Goal: Task Accomplishment & Management: Use online tool/utility

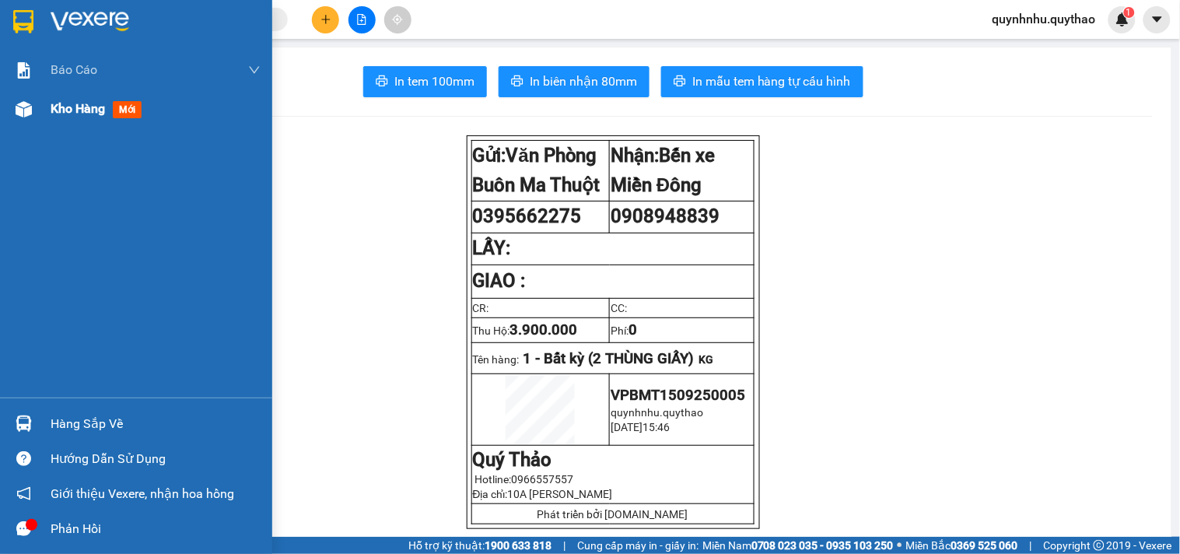
click at [71, 110] on span "Kho hàng" at bounding box center [78, 108] width 54 height 15
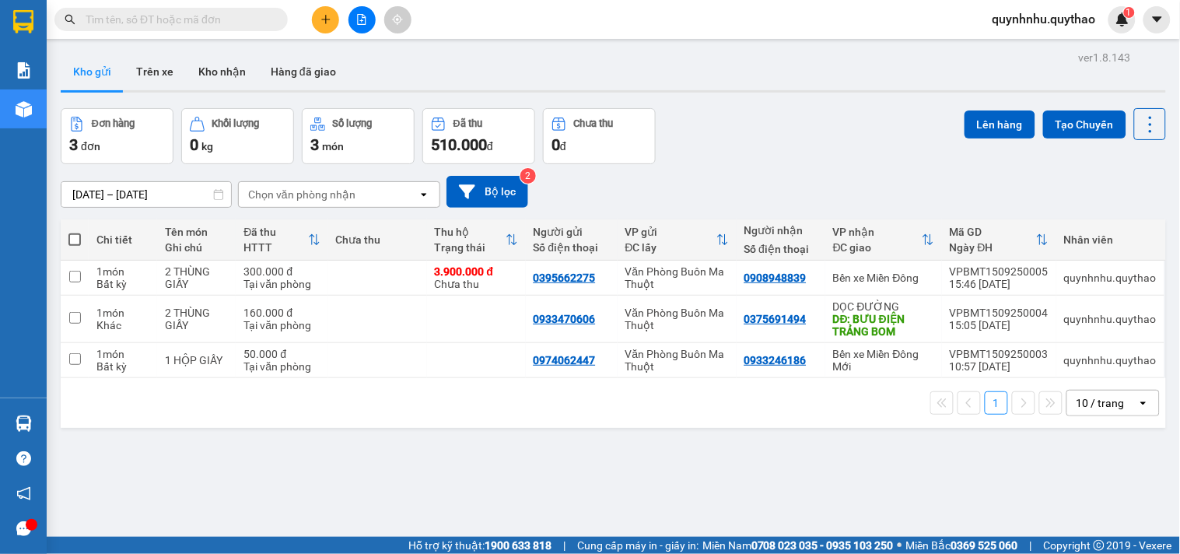
click at [1037, 30] on div "quynhnhu.quythao 1" at bounding box center [1058, 19] width 156 height 27
click at [1040, 25] on span "quynhnhu.quythao" at bounding box center [1044, 18] width 128 height 19
click at [1025, 44] on span "Đăng xuất" at bounding box center [1051, 48] width 98 height 17
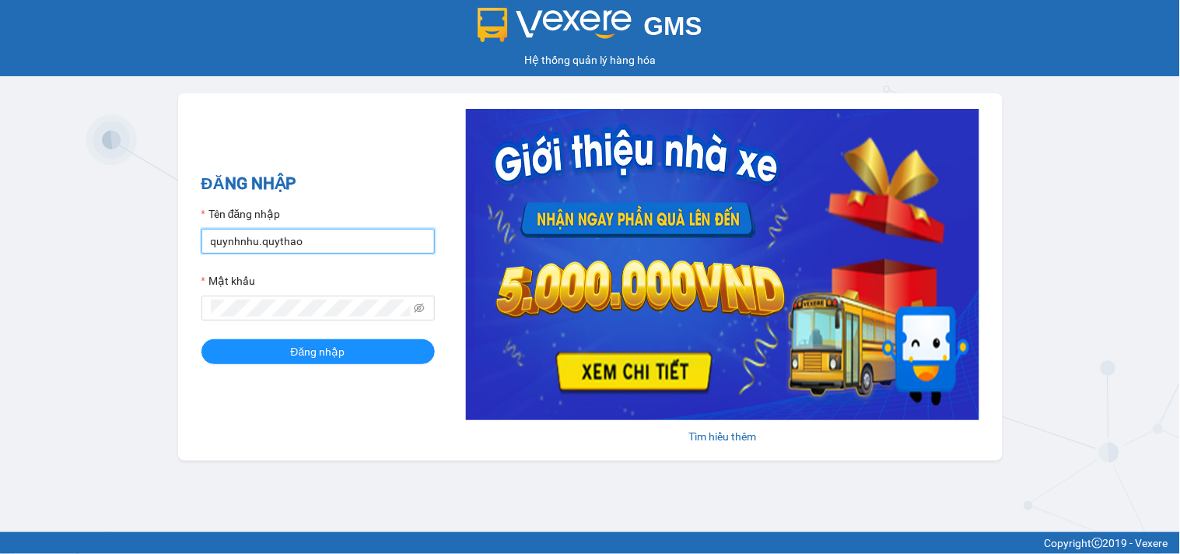
drag, startPoint x: 328, startPoint y: 241, endPoint x: 330, endPoint y: 251, distance: 10.4
click at [328, 241] on input "quynhnhu.quythao" at bounding box center [318, 241] width 233 height 25
type input "kieutrinh.quythao"
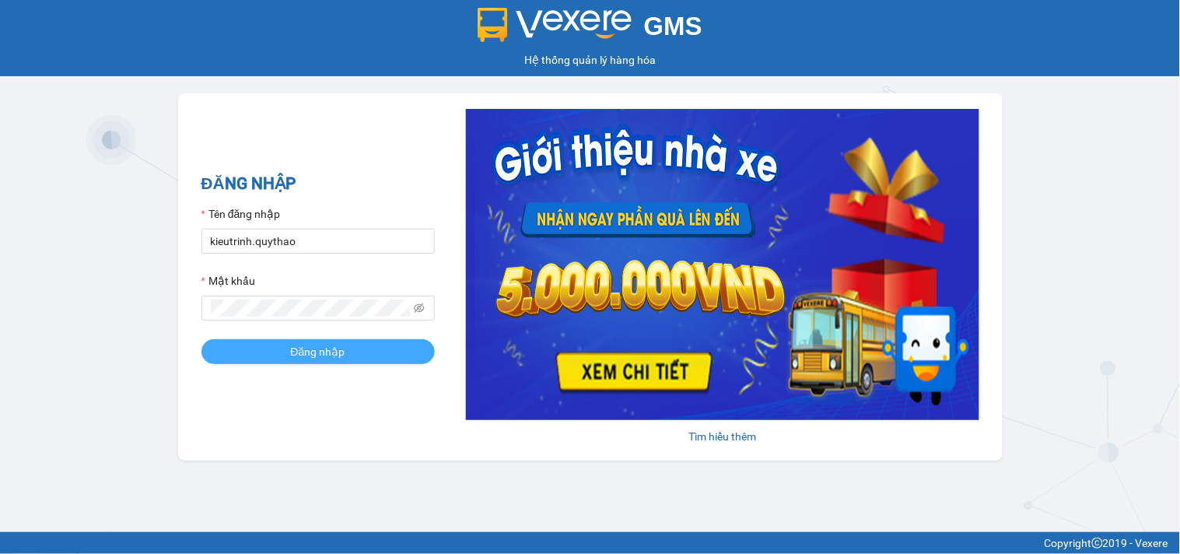
click at [387, 352] on button "Đăng nhập" at bounding box center [318, 351] width 233 height 25
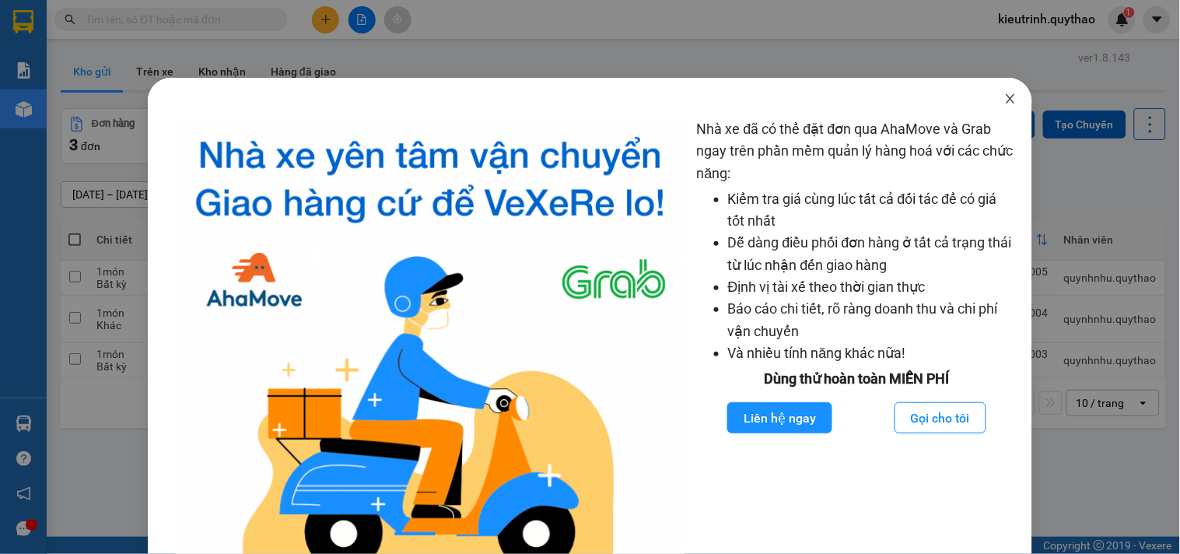
click at [1005, 97] on icon "close" at bounding box center [1011, 99] width 12 height 12
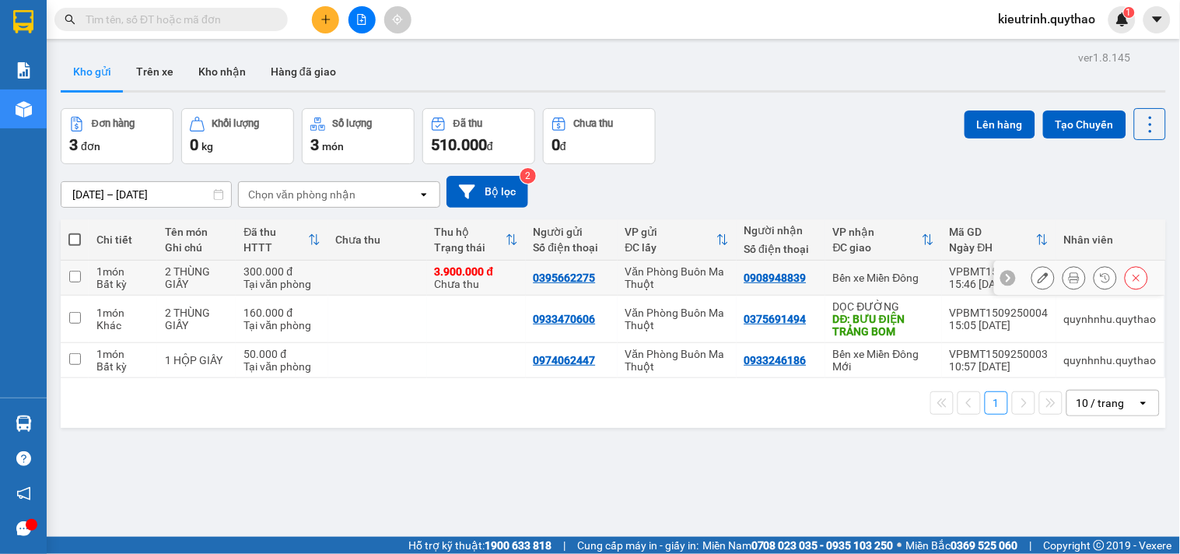
click at [124, 281] on div "Bất kỳ" at bounding box center [122, 284] width 53 height 12
checkbox input "true"
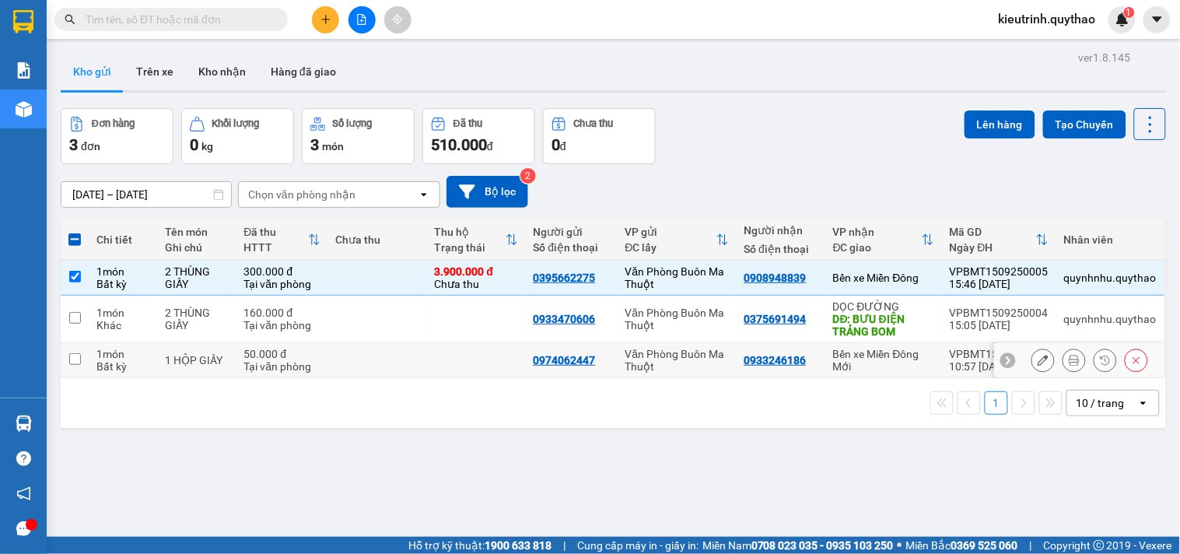
click at [142, 359] on div "1 món" at bounding box center [122, 354] width 53 height 12
checkbox input "true"
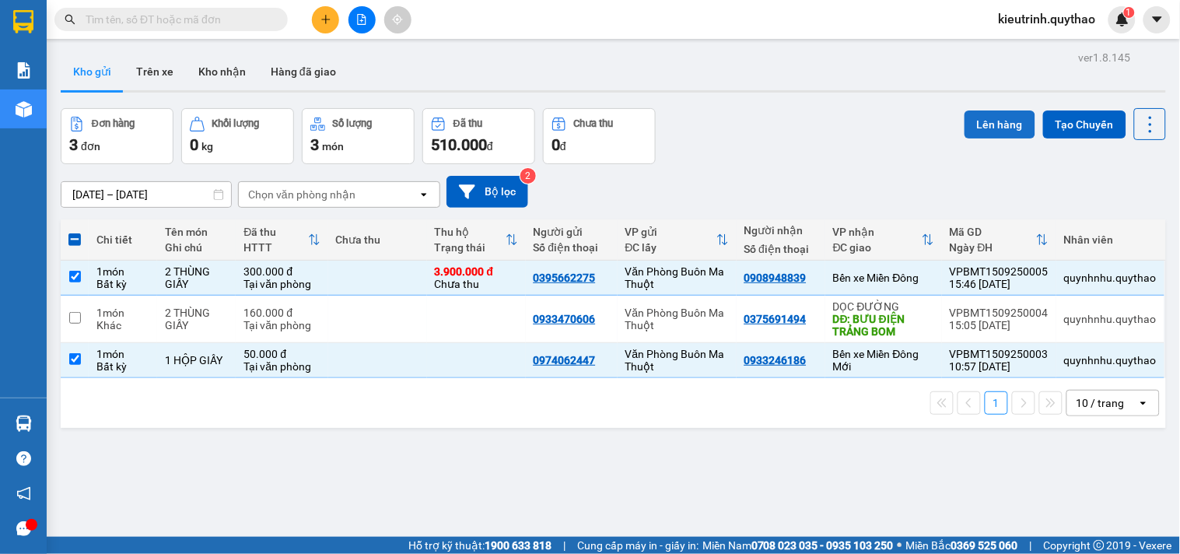
click at [991, 133] on button "Lên hàng" at bounding box center [1000, 124] width 71 height 28
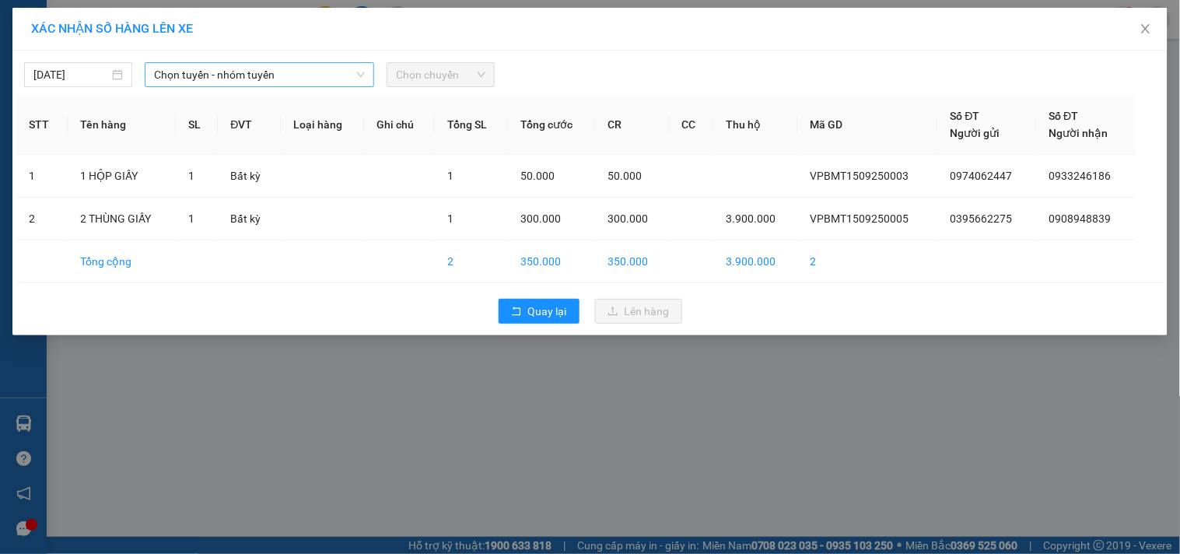
click at [275, 65] on span "Chọn tuyến - nhóm tuyến" at bounding box center [259, 74] width 211 height 23
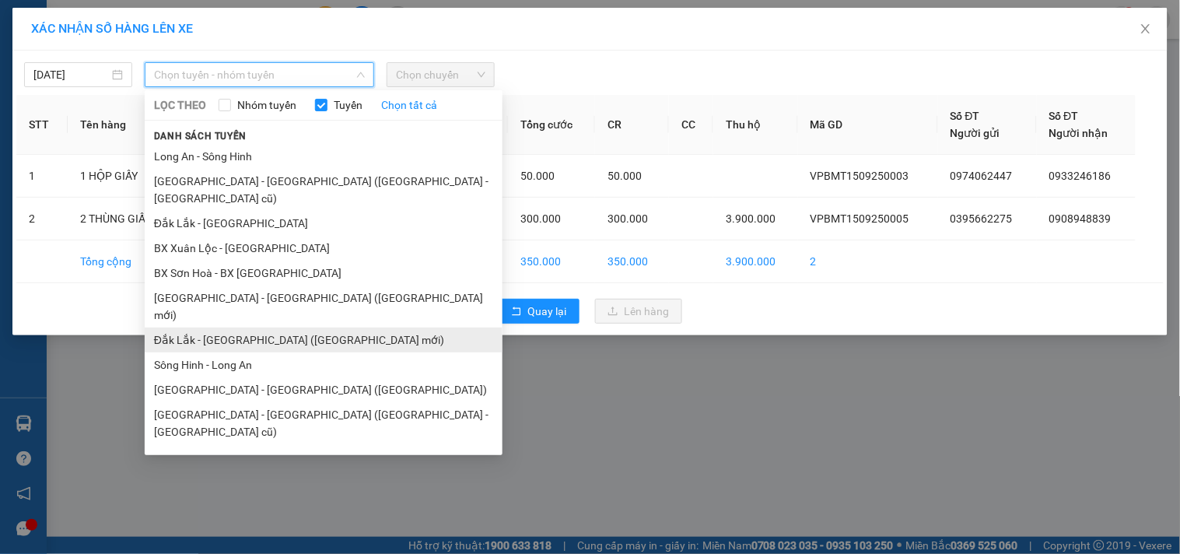
click at [271, 328] on li "Đắk Lắk - Sài Gòn (BXMĐ mới)" at bounding box center [324, 340] width 358 height 25
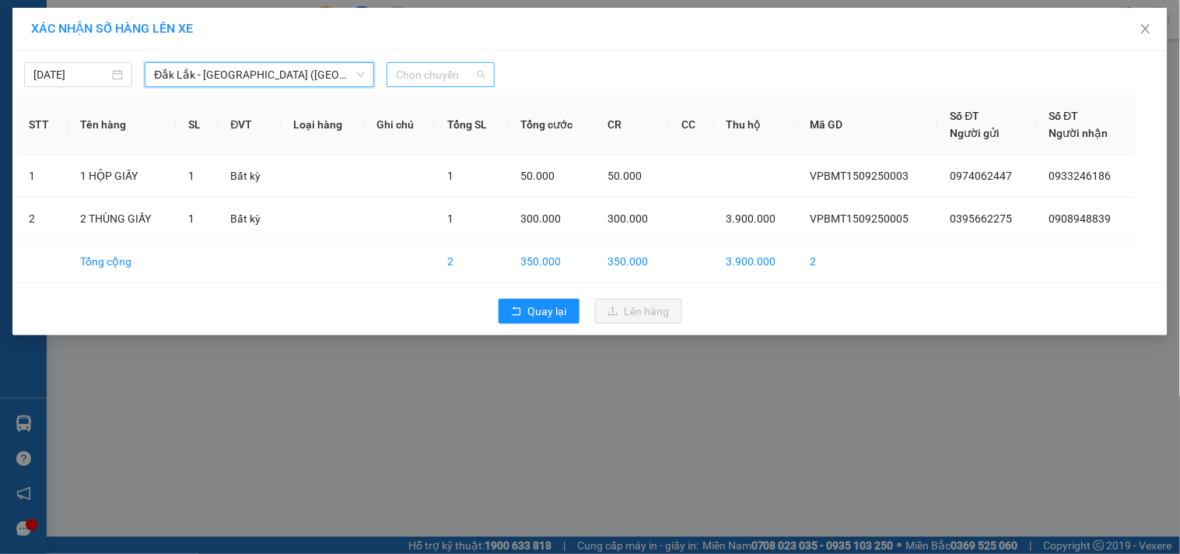
drag, startPoint x: 453, startPoint y: 72, endPoint x: 452, endPoint y: 84, distance: 12.5
click at [453, 72] on span "Chọn chuyến" at bounding box center [440, 74] width 89 height 23
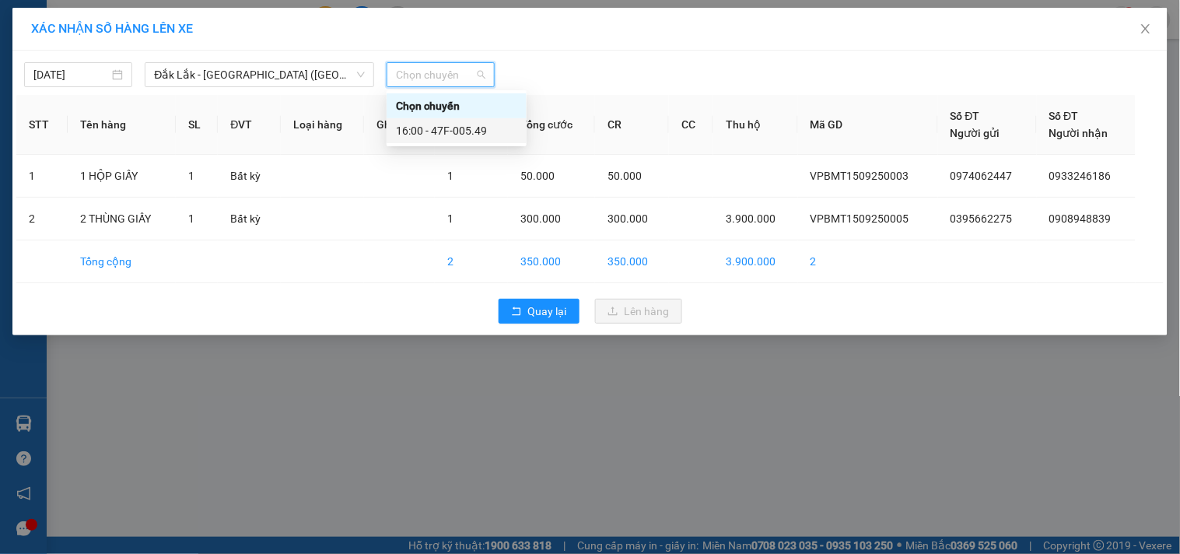
click at [468, 125] on div "16:00 - 47F-005.49" at bounding box center [456, 130] width 121 height 17
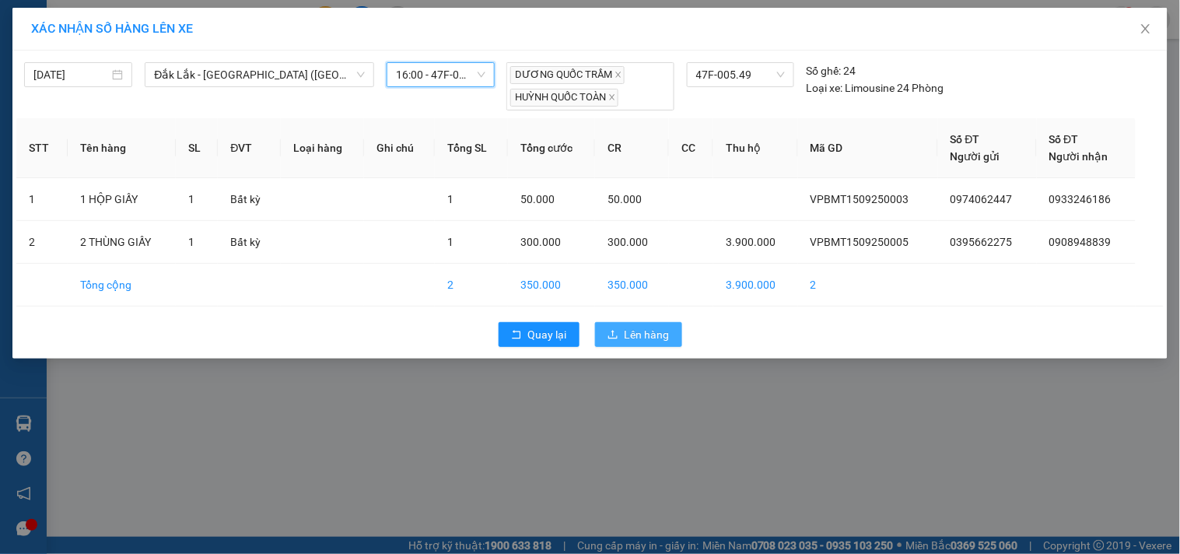
click at [617, 332] on icon "upload" at bounding box center [613, 334] width 11 height 11
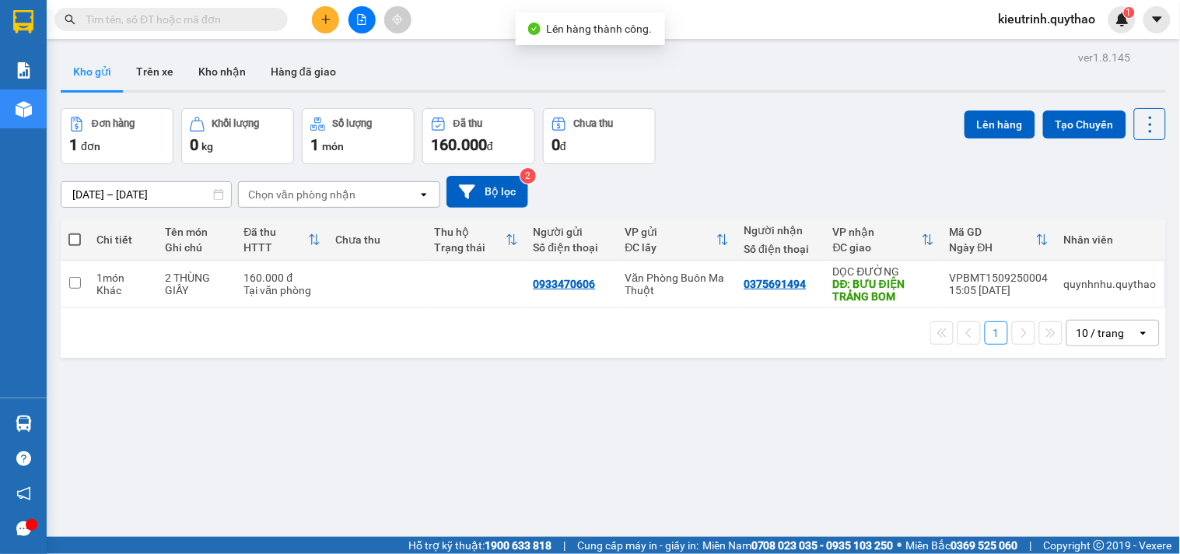
click at [58, 279] on div "ver 1.8.145 Kho gửi Trên xe Kho nhận Hàng đã giao Đơn hàng 1 đơn Khối lượng 0 k…" at bounding box center [613, 324] width 1118 height 554
click at [75, 281] on input "checkbox" at bounding box center [75, 283] width 12 height 12
checkbox input "true"
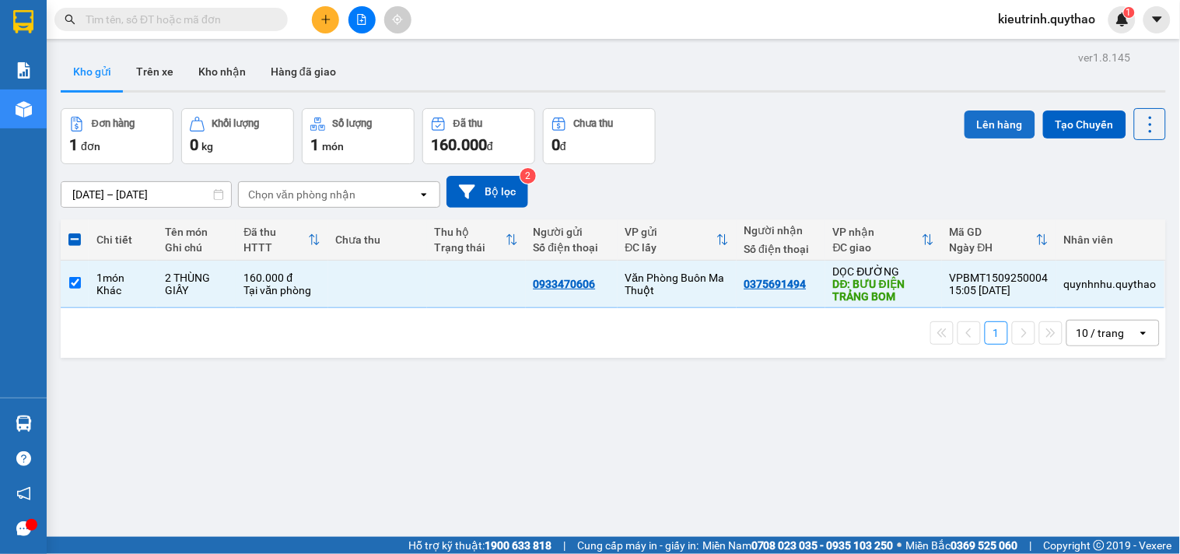
click at [983, 131] on button "Lên hàng" at bounding box center [1000, 124] width 71 height 28
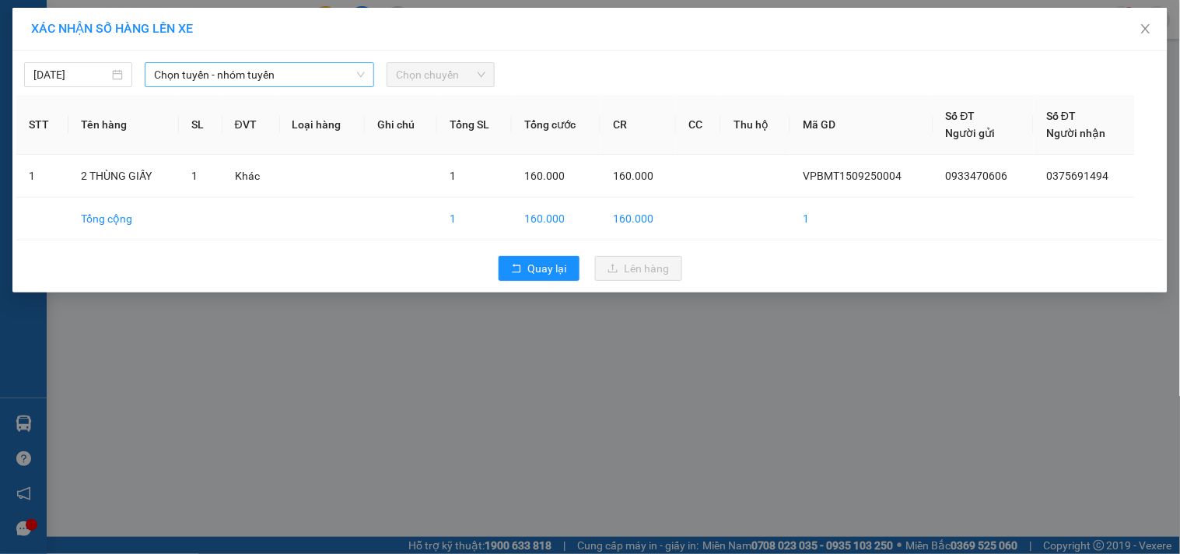
click at [328, 72] on span "Chọn tuyến - nhóm tuyến" at bounding box center [259, 74] width 211 height 23
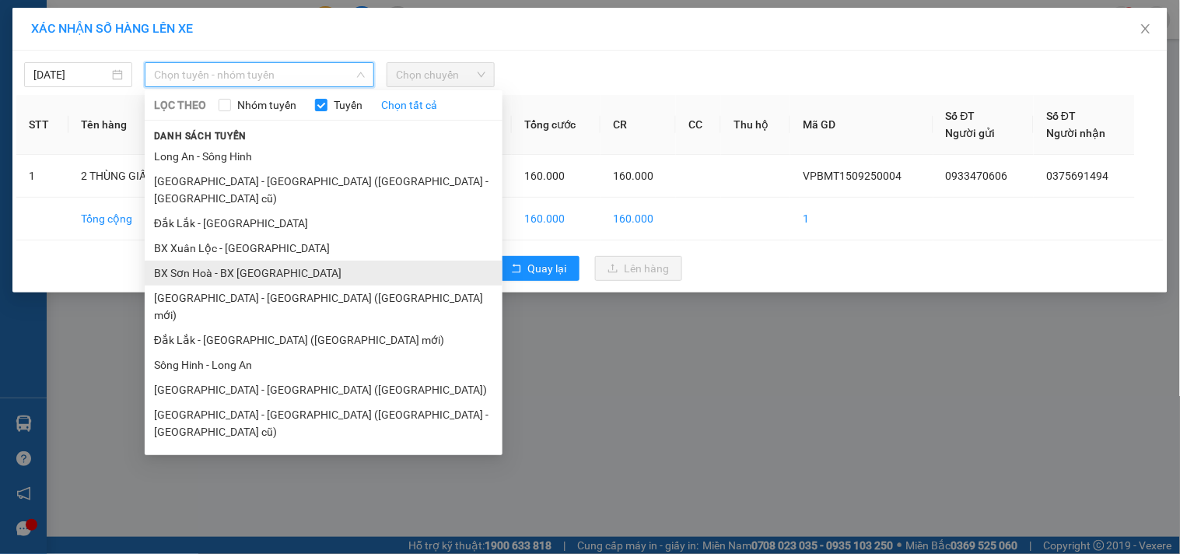
click at [274, 261] on li "BX Sơn Hoà - BX Xuân Lộc" at bounding box center [324, 273] width 358 height 25
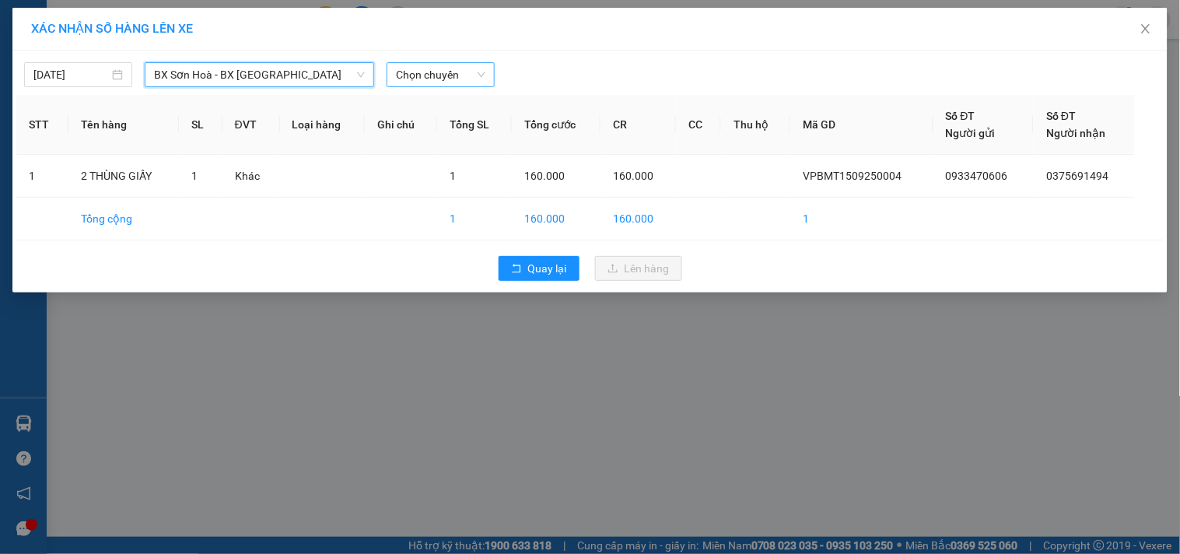
click at [437, 68] on span "Chọn chuyến" at bounding box center [440, 74] width 89 height 23
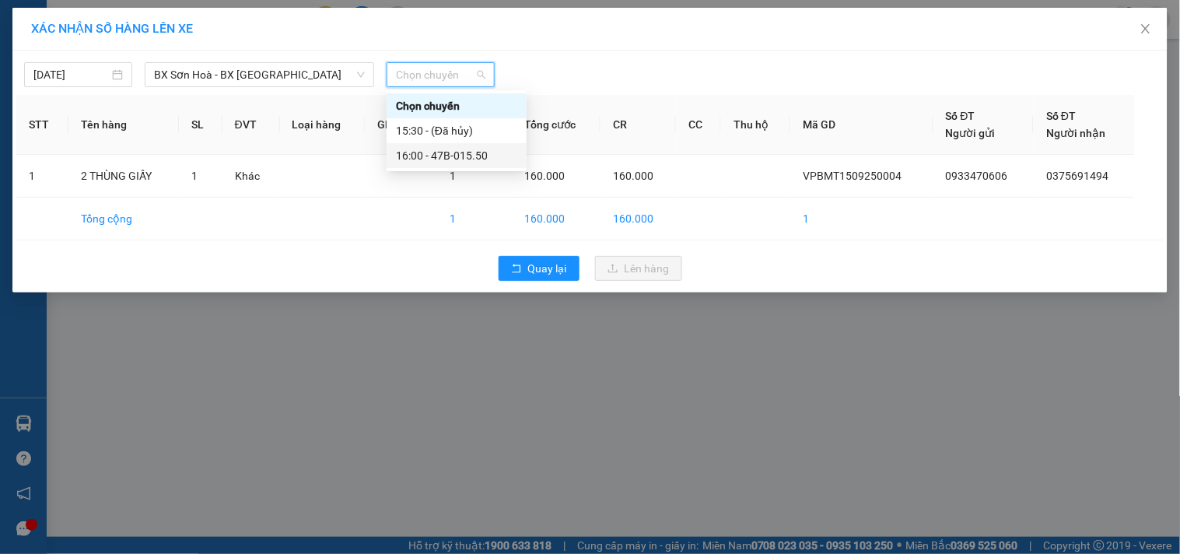
click at [464, 153] on div "16:00 - 47B-015.50" at bounding box center [456, 155] width 121 height 17
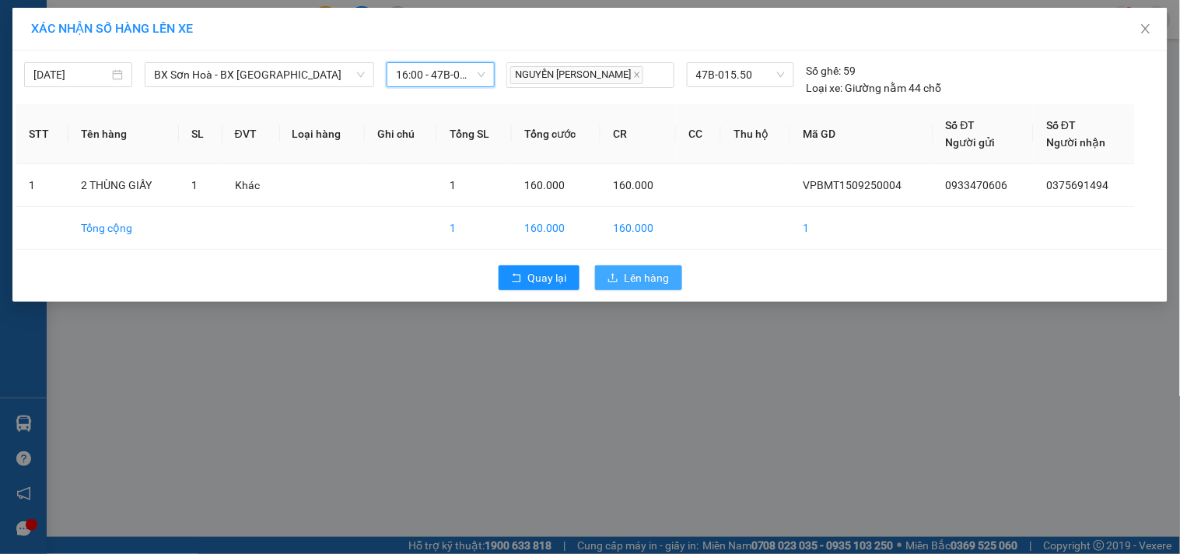
click at [626, 277] on span "Lên hàng" at bounding box center [647, 277] width 45 height 17
